Goal: Find specific page/section: Find specific page/section

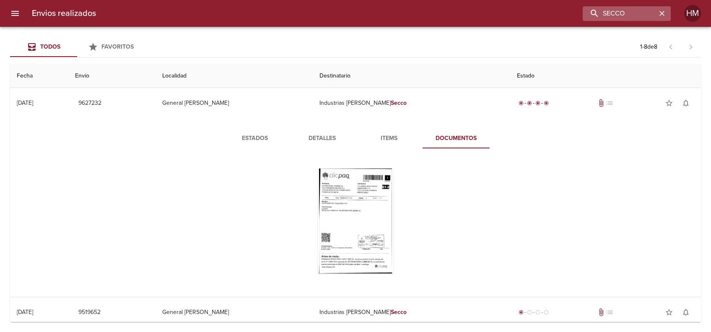
click at [661, 11] on icon "button" at bounding box center [662, 13] width 8 height 8
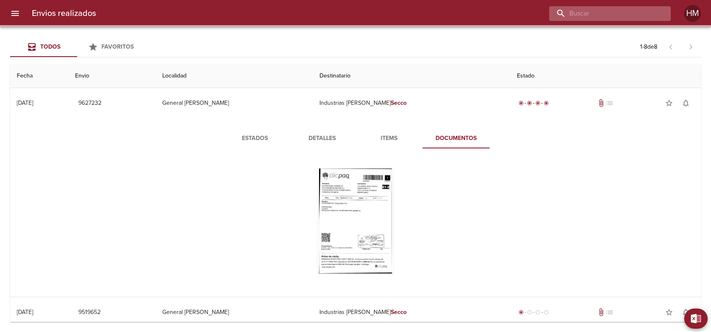
click at [591, 13] on input "buscar" at bounding box center [602, 13] width 107 height 15
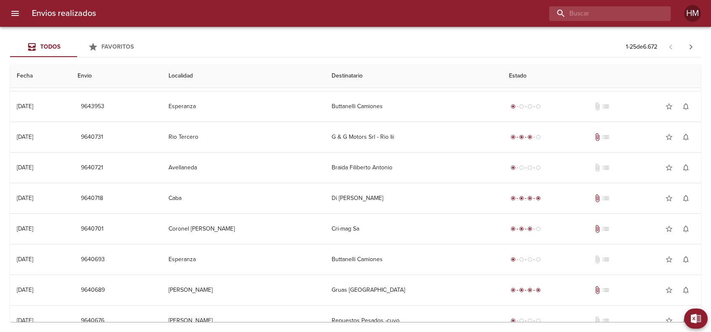
scroll to position [530, 0]
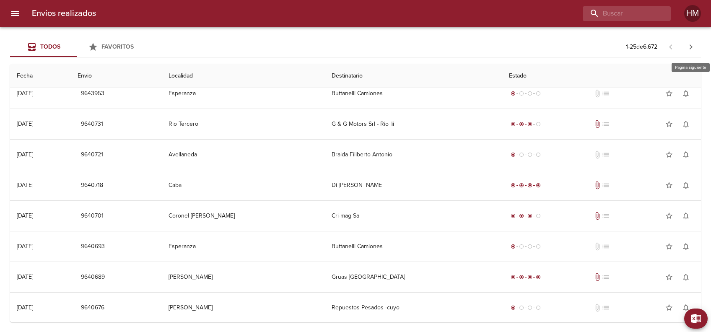
click at [690, 51] on icon "button" at bounding box center [691, 47] width 10 height 10
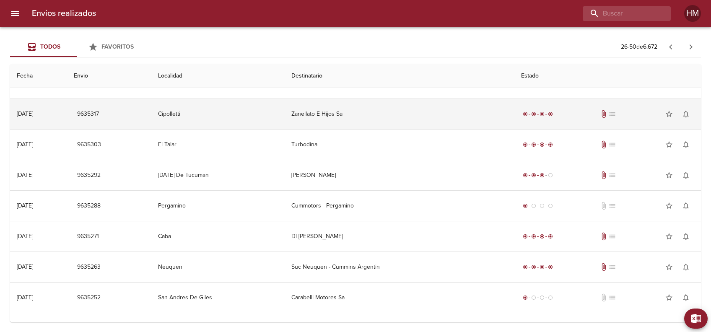
scroll to position [279, 0]
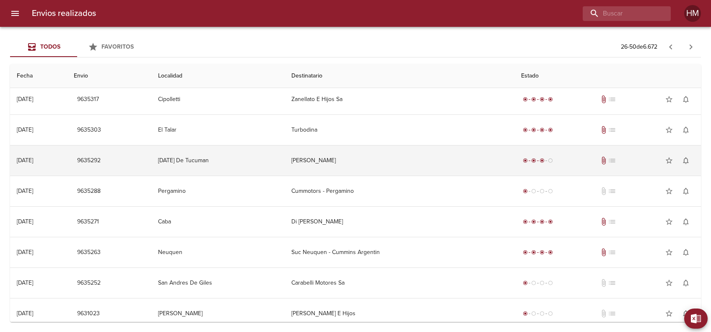
click at [396, 158] on td "[PERSON_NAME]" at bounding box center [400, 160] width 230 height 30
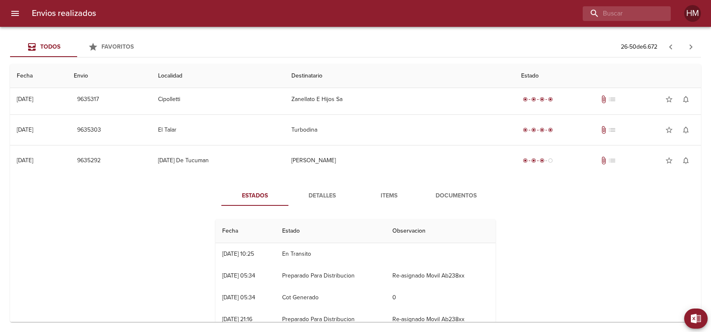
scroll to position [335, 0]
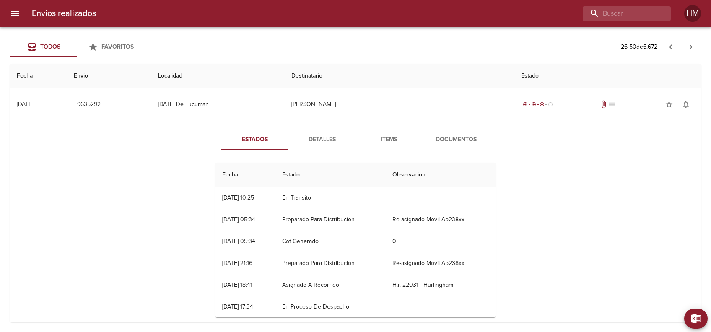
click at [446, 137] on span "Documentos" at bounding box center [456, 140] width 57 height 10
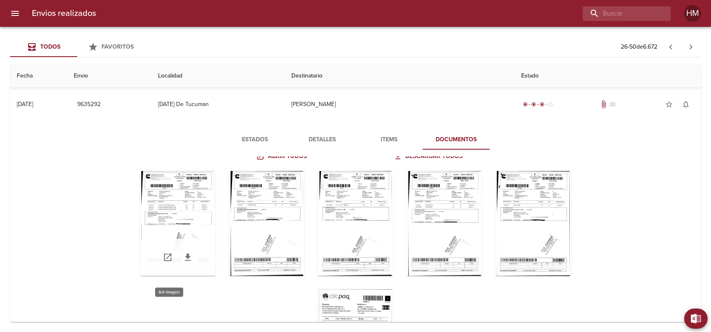
scroll to position [0, 0]
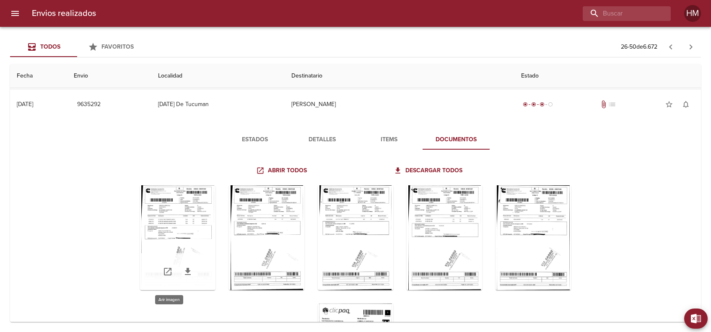
click at [161, 234] on div "Tabla de envíos del cliente" at bounding box center [177, 237] width 75 height 105
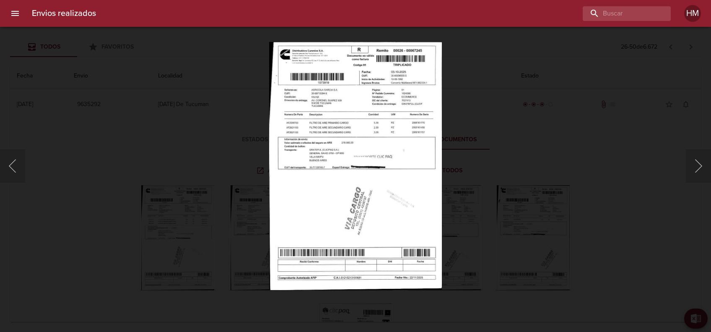
click at [376, 145] on img "Lightbox" at bounding box center [355, 166] width 172 height 248
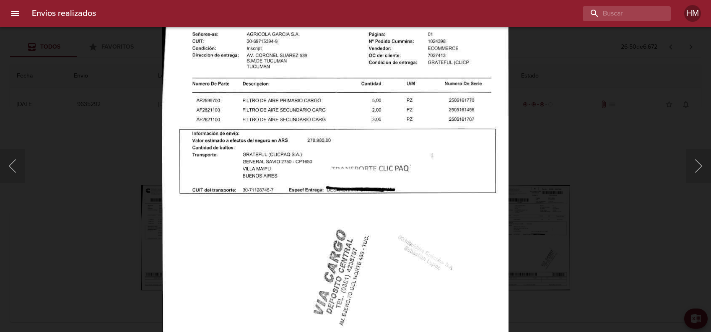
click at [558, 178] on div "Lightbox" at bounding box center [355, 166] width 711 height 332
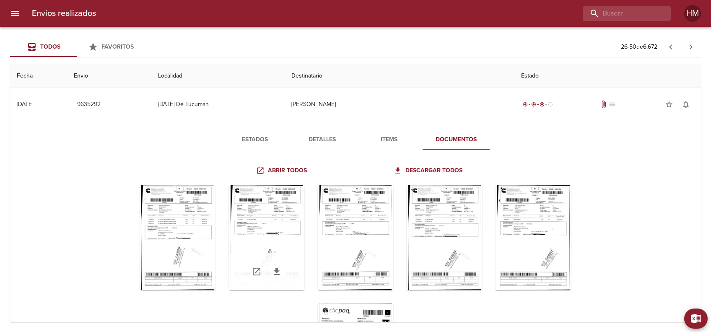
click at [264, 217] on div "Tabla de envíos del cliente" at bounding box center [266, 237] width 75 height 105
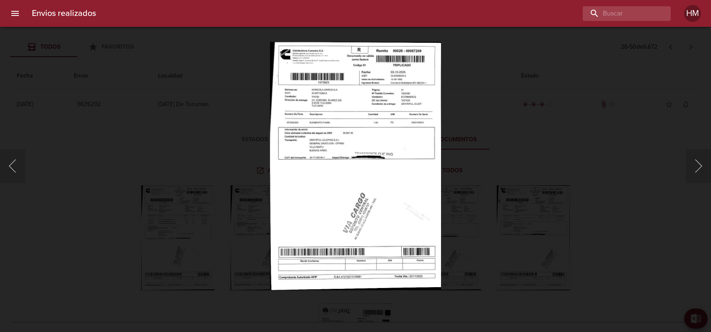
click at [318, 154] on img "Lightbox" at bounding box center [355, 166] width 171 height 248
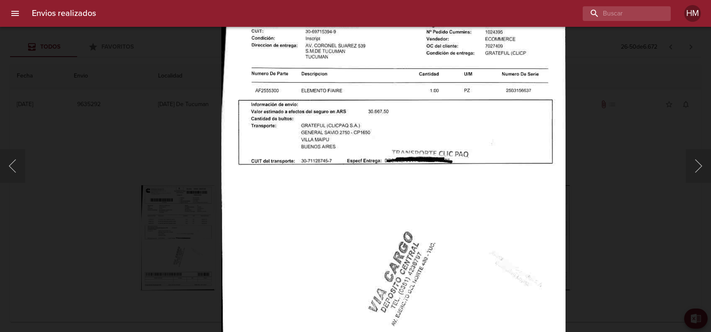
click at [627, 160] on div "Lightbox" at bounding box center [355, 166] width 711 height 332
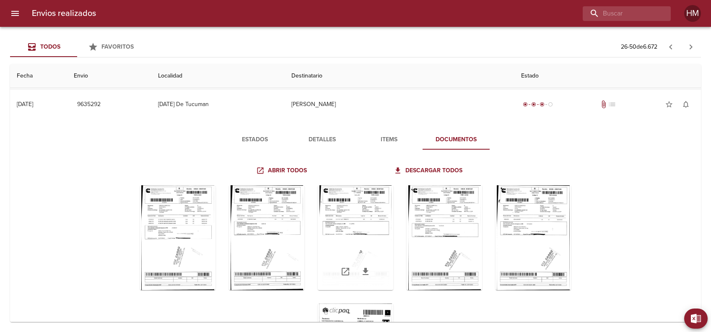
click at [328, 220] on div "Tabla de envíos del cliente" at bounding box center [355, 237] width 75 height 105
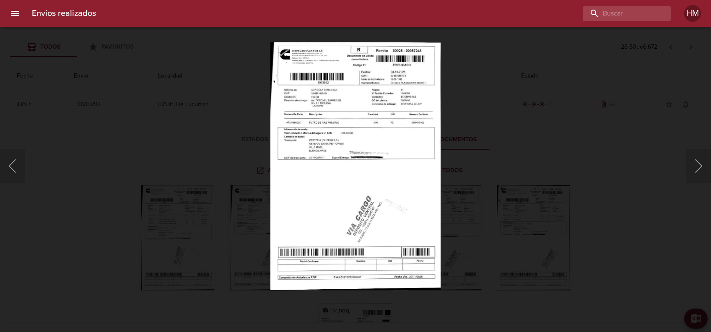
click at [349, 142] on img "Lightbox" at bounding box center [355, 166] width 171 height 248
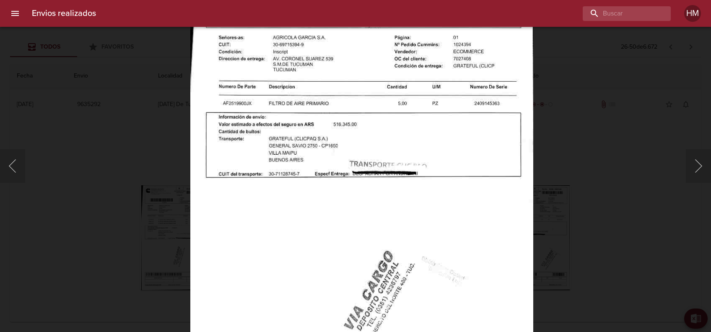
click at [612, 152] on div "Lightbox" at bounding box center [355, 166] width 711 height 332
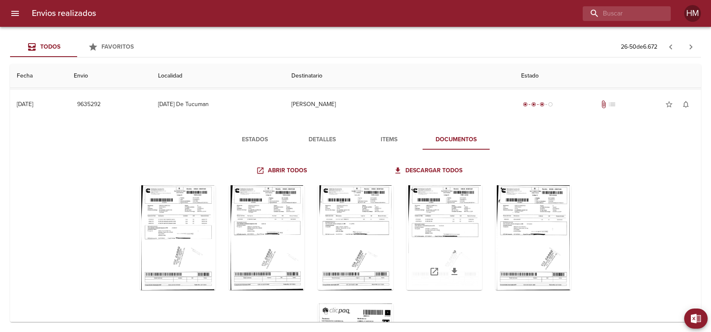
click at [438, 212] on div "Tabla de envíos del cliente" at bounding box center [444, 237] width 75 height 105
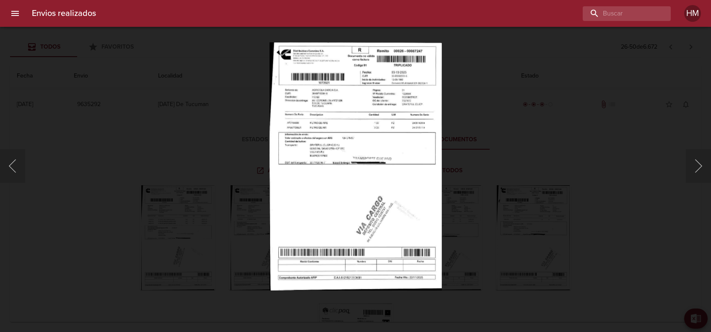
click at [396, 166] on img "Lightbox" at bounding box center [356, 166] width 172 height 248
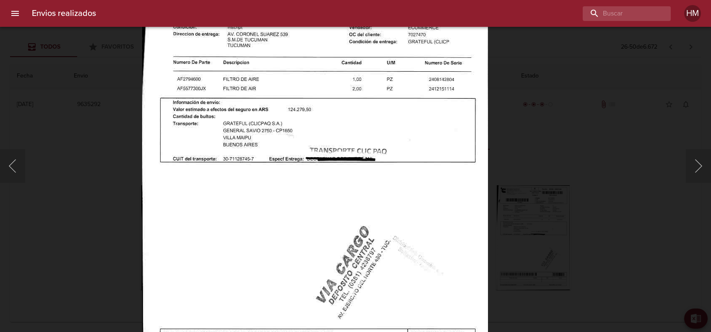
click at [626, 158] on div "Lightbox" at bounding box center [355, 166] width 711 height 332
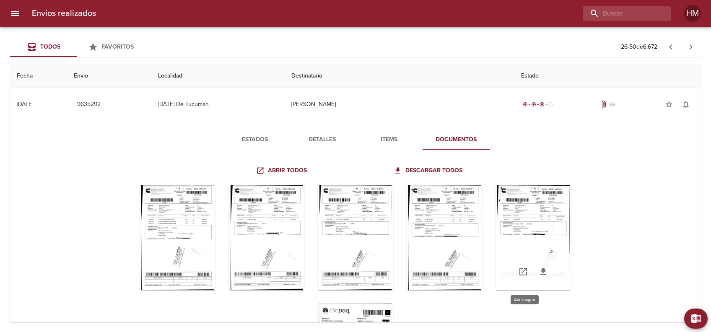
click at [503, 221] on div "Tabla de envíos del cliente" at bounding box center [533, 237] width 75 height 105
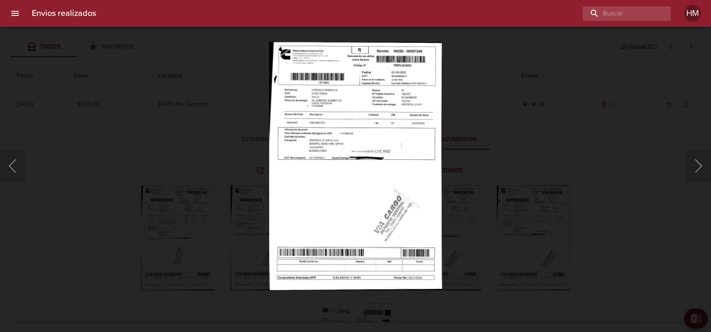
click at [400, 165] on img "Lightbox" at bounding box center [355, 166] width 173 height 248
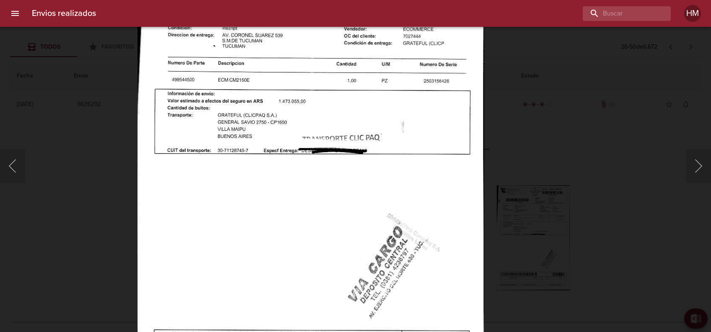
click at [556, 163] on div "Lightbox" at bounding box center [355, 166] width 711 height 332
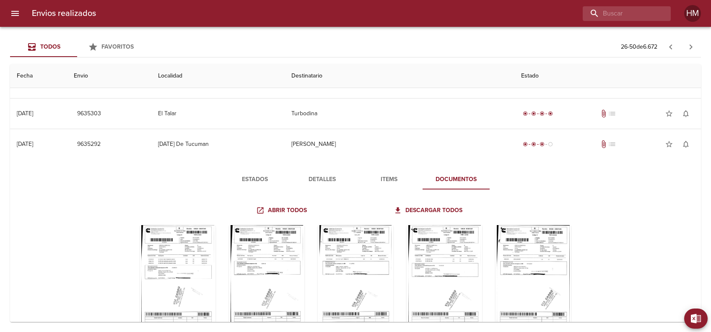
scroll to position [279, 0]
